Goal: Find specific fact: Find specific fact

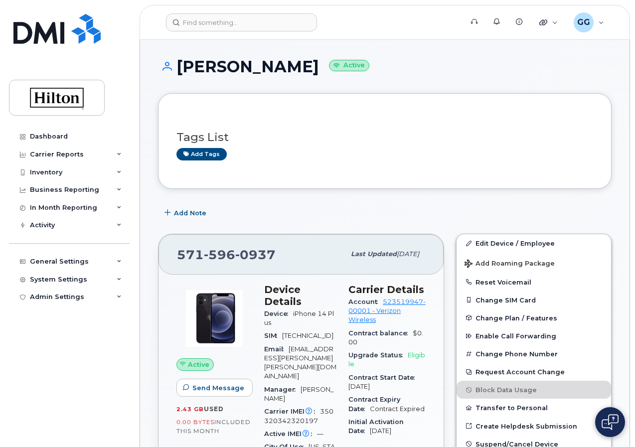
scroll to position [50, 0]
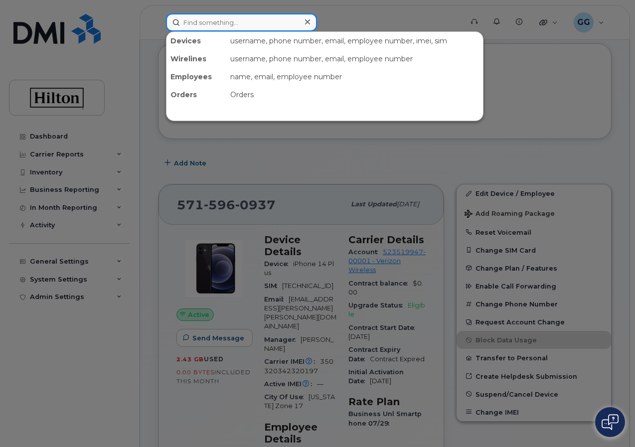
click at [207, 23] on input at bounding box center [241, 22] width 151 height 18
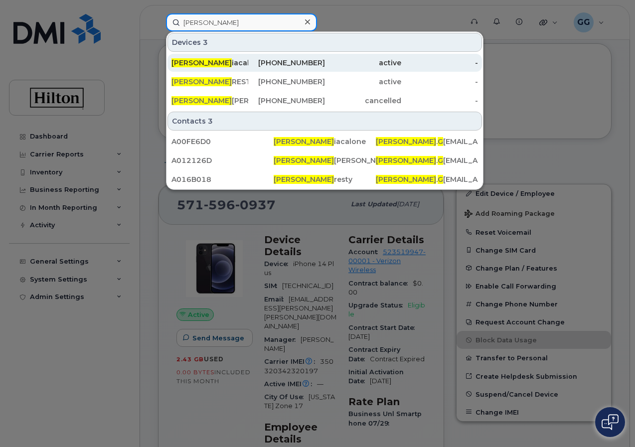
type input "john g"
click at [323, 62] on div "571-422-6314" at bounding box center [286, 63] width 77 height 10
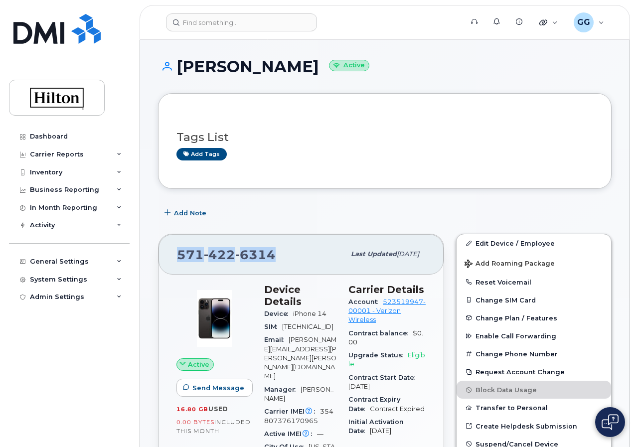
drag, startPoint x: 287, startPoint y: 252, endPoint x: 160, endPoint y: 251, distance: 127.1
click at [160, 251] on div "[PHONE_NUMBER] Last updated [DATE]" at bounding box center [300, 254] width 285 height 40
copy span "[PHONE_NUMBER]"
